Goal: Information Seeking & Learning: Learn about a topic

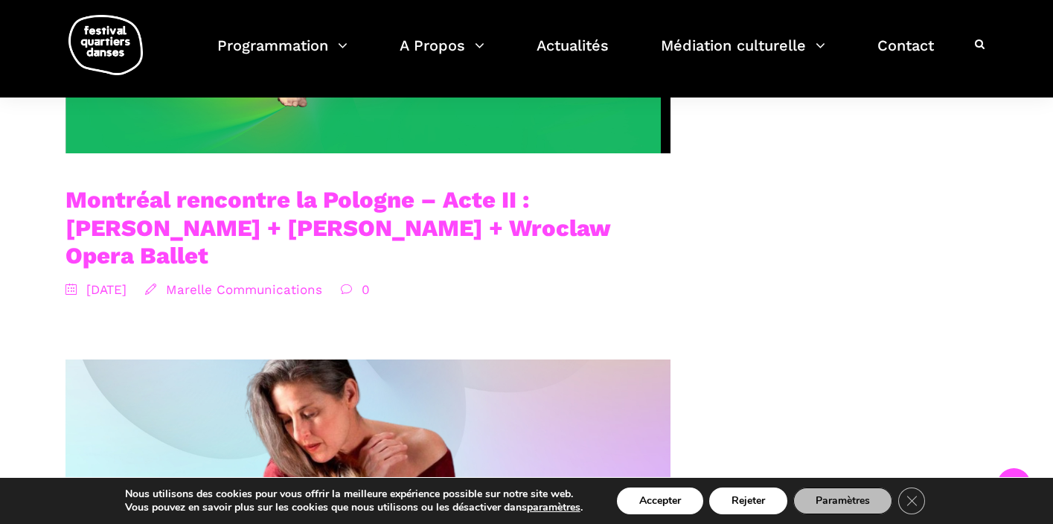
scroll to position [1346, 0]
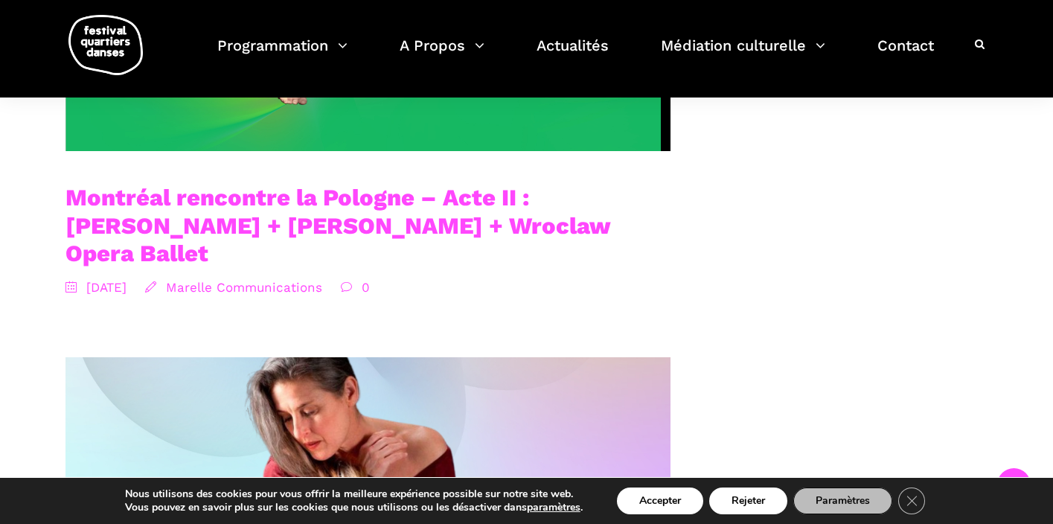
click at [363, 215] on link "Montréal rencontre la Pologne – Acte II : [PERSON_NAME] + [PERSON_NAME] + Wrocl…" at bounding box center [337, 225] width 545 height 83
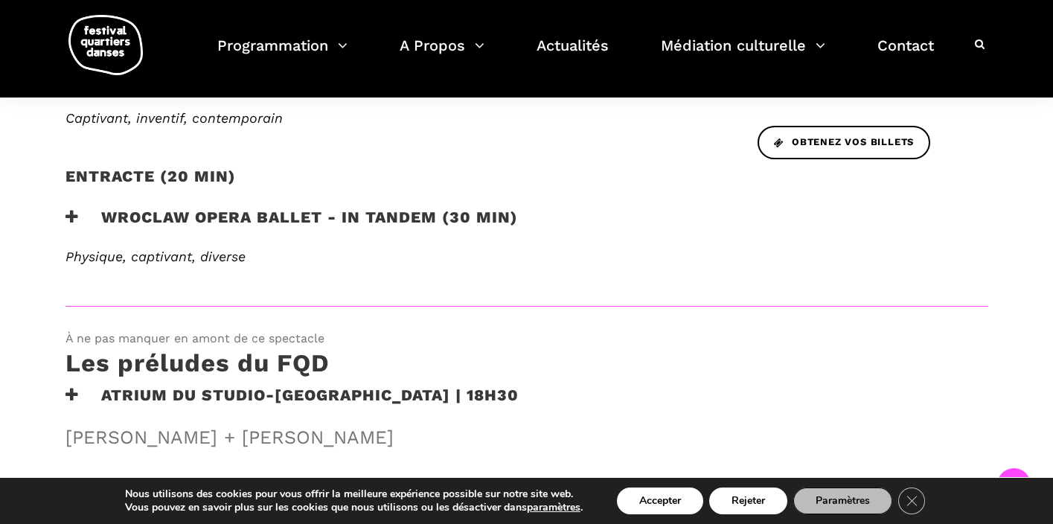
scroll to position [746, 0]
